Goal: Find specific page/section: Find specific page/section

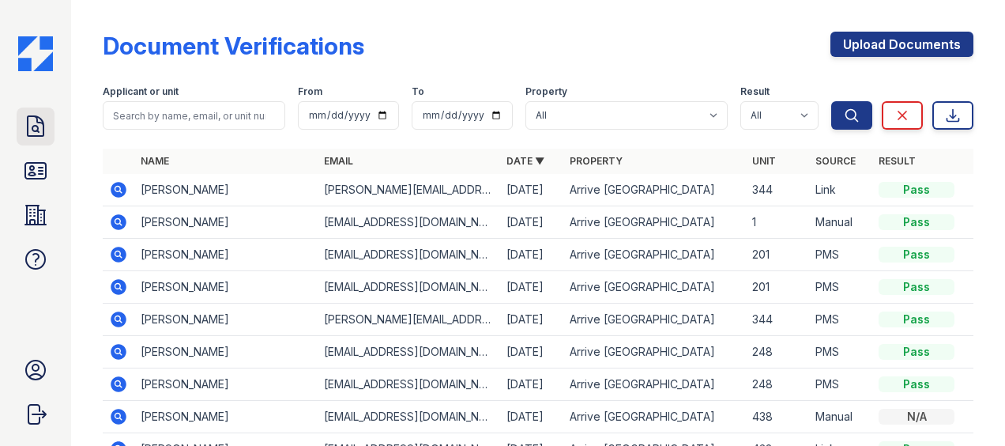
click at [21, 124] on link "Doc Verifications" at bounding box center [36, 126] width 38 height 38
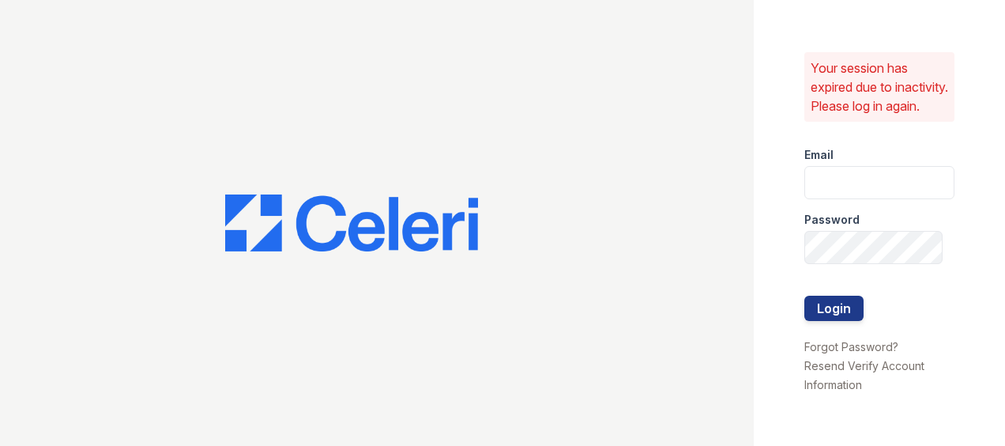
type input "Kschwartz@trinity-pm.com"
click at [846, 320] on button "Login" at bounding box center [833, 308] width 59 height 25
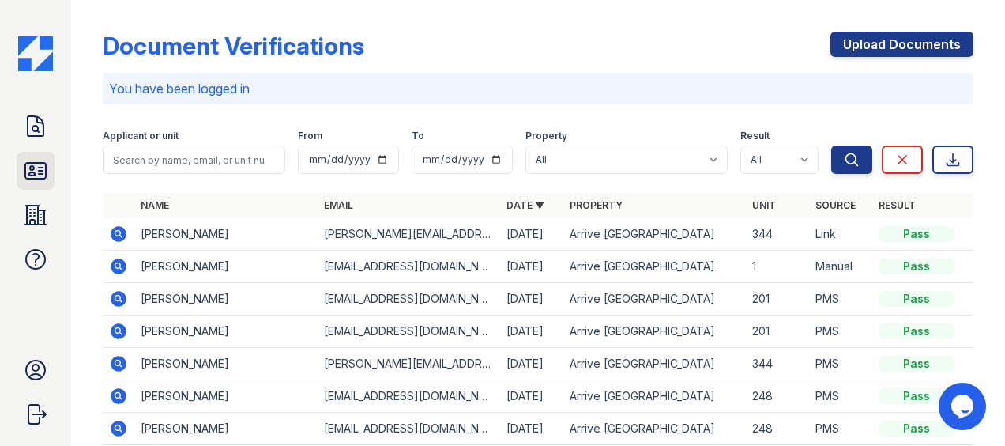
click at [34, 169] on icon at bounding box center [35, 171] width 21 height 16
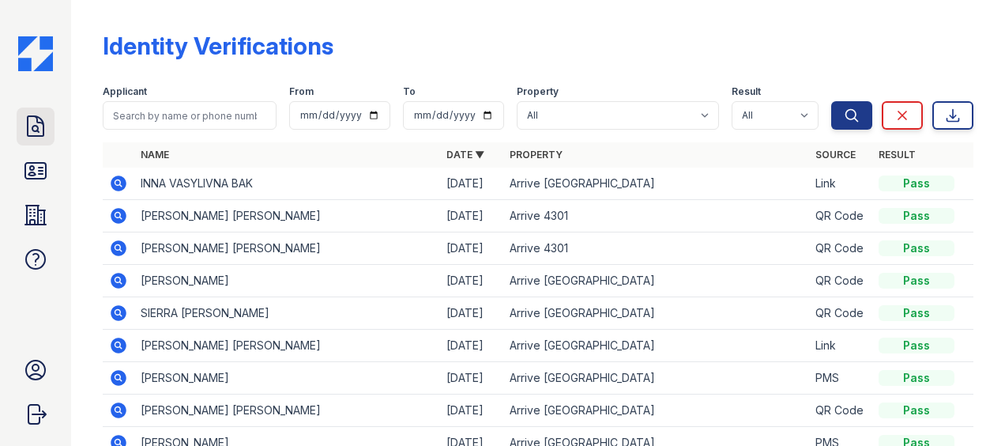
click at [44, 133] on icon at bounding box center [35, 126] width 25 height 25
